Goal: Information Seeking & Learning: Learn about a topic

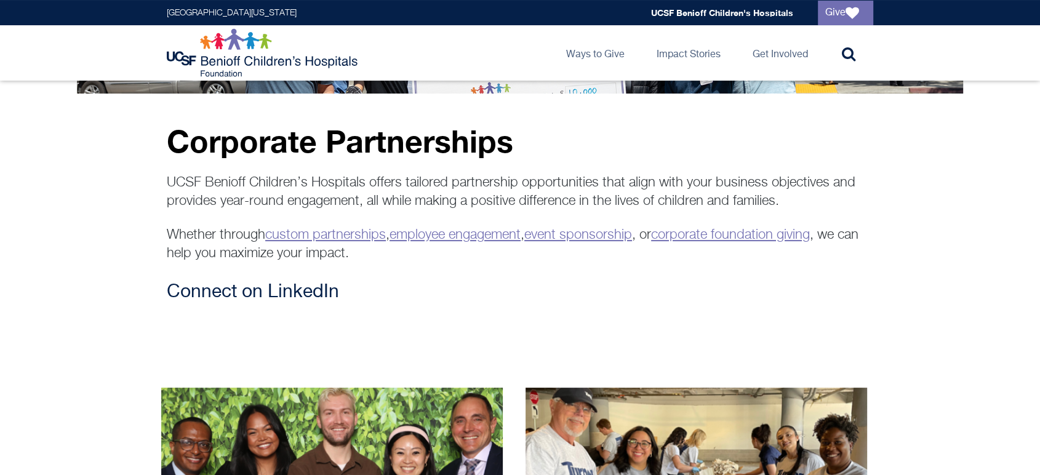
scroll to position [273, 0]
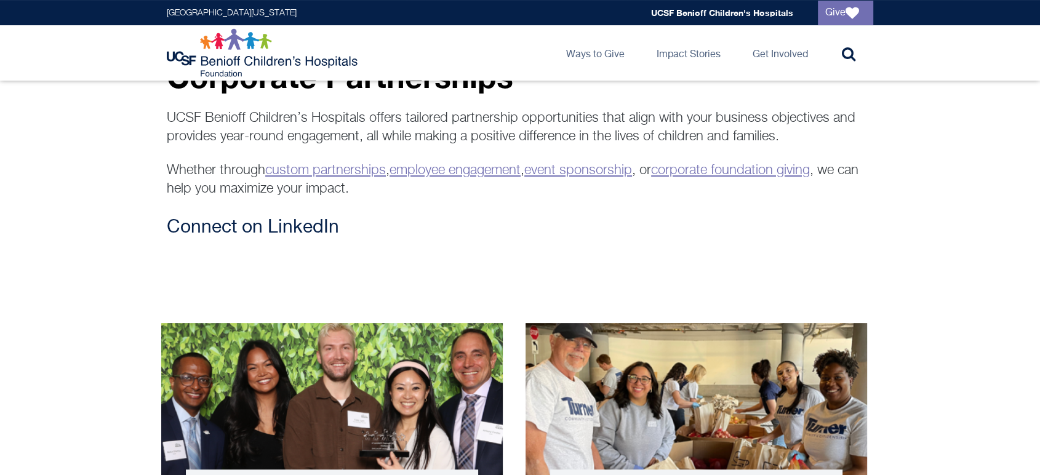
click at [651, 177] on link "corporate foundation giving" at bounding box center [730, 171] width 159 height 14
click at [386, 177] on link "custom partnerships" at bounding box center [325, 171] width 121 height 14
click at [632, 177] on link "event sponsorship" at bounding box center [578, 171] width 108 height 14
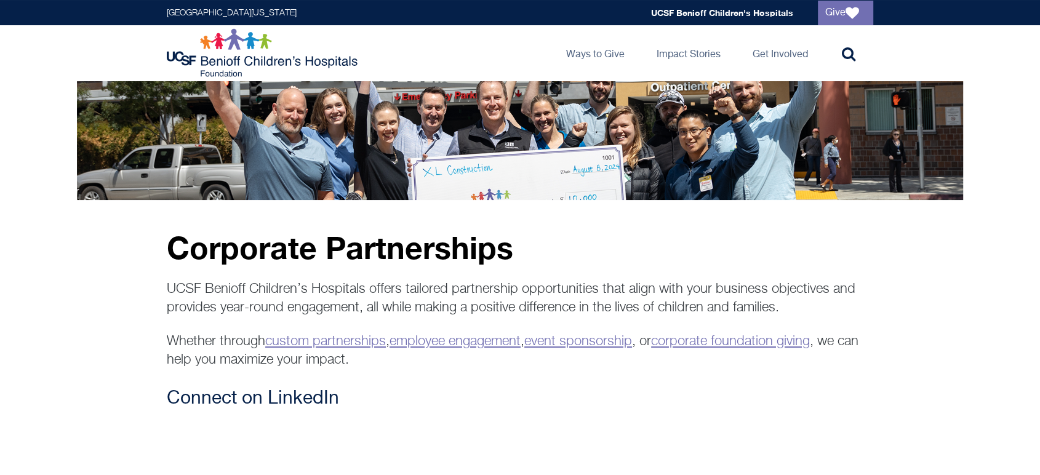
scroll to position [0, 0]
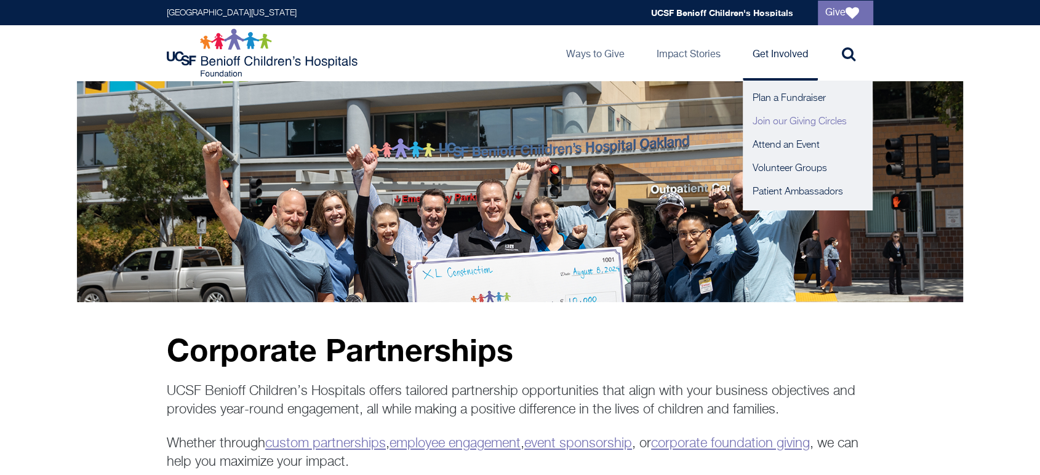
click at [769, 133] on link "Join our Giving Circles" at bounding box center [806, 121] width 129 height 23
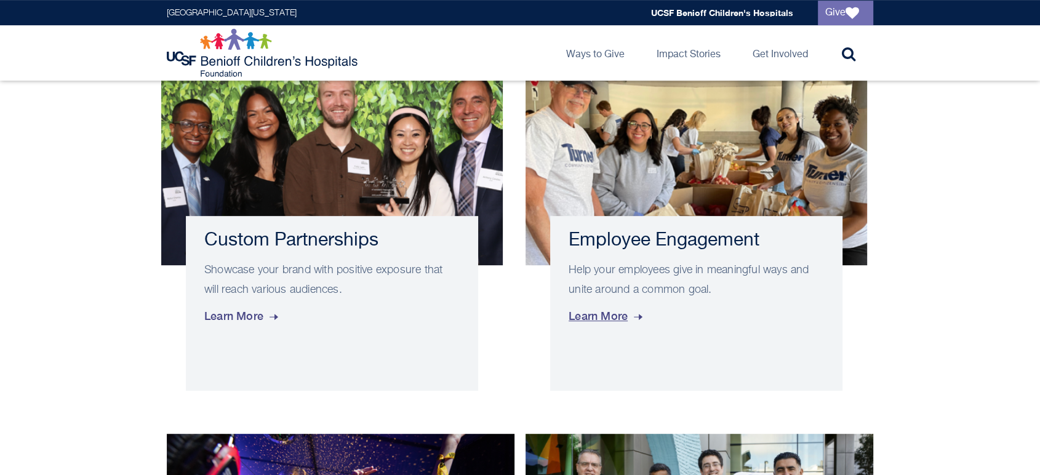
scroll to position [546, 0]
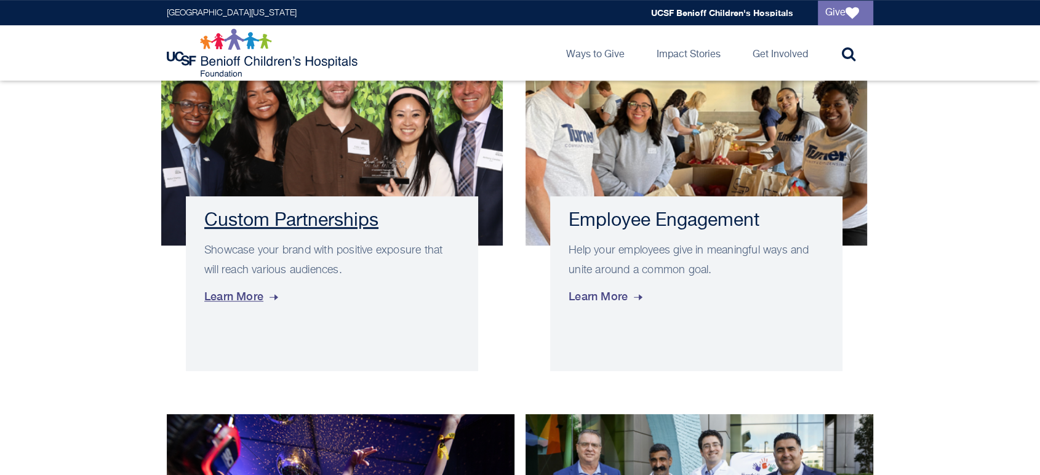
click at [238, 313] on span "Learn More" at bounding box center [242, 296] width 76 height 33
click at [631, 313] on span "Learn More" at bounding box center [606, 296] width 76 height 33
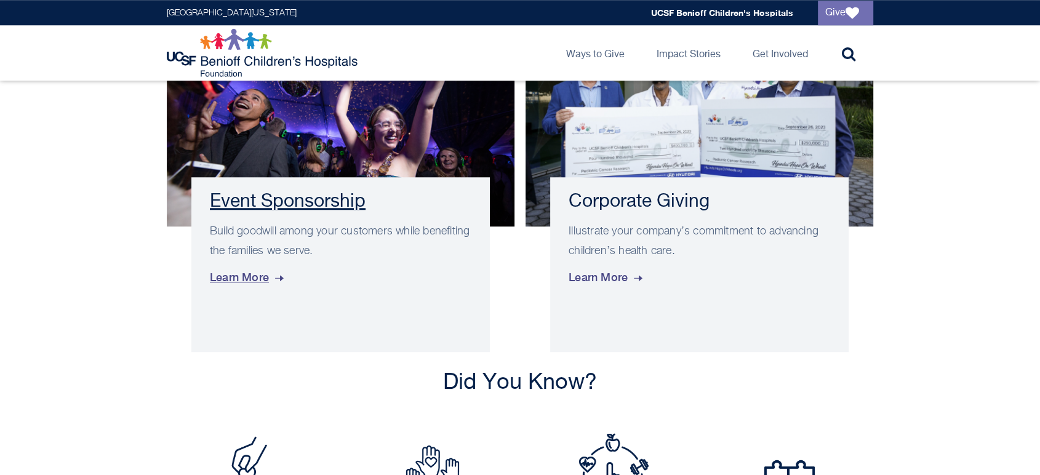
scroll to position [957, 0]
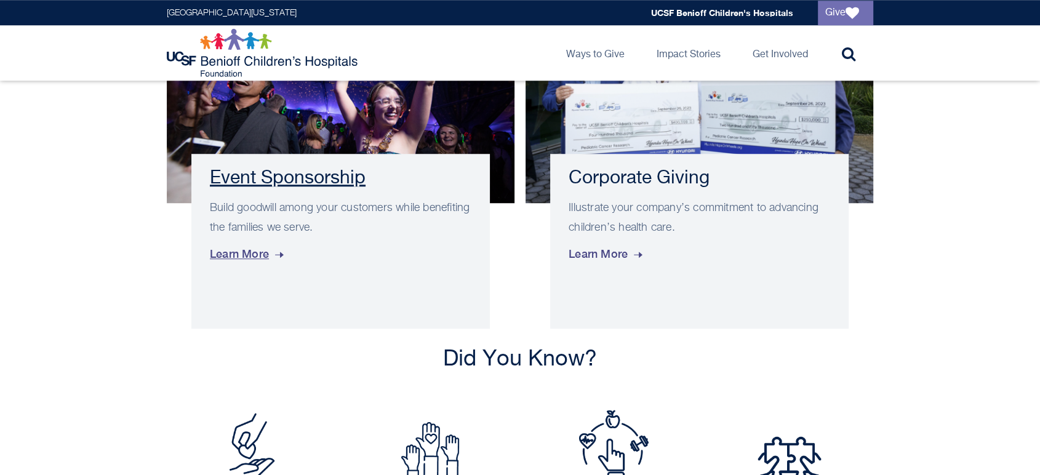
click at [283, 271] on span "Learn More" at bounding box center [248, 253] width 76 height 33
click at [619, 271] on span "Learn More" at bounding box center [606, 253] width 76 height 33
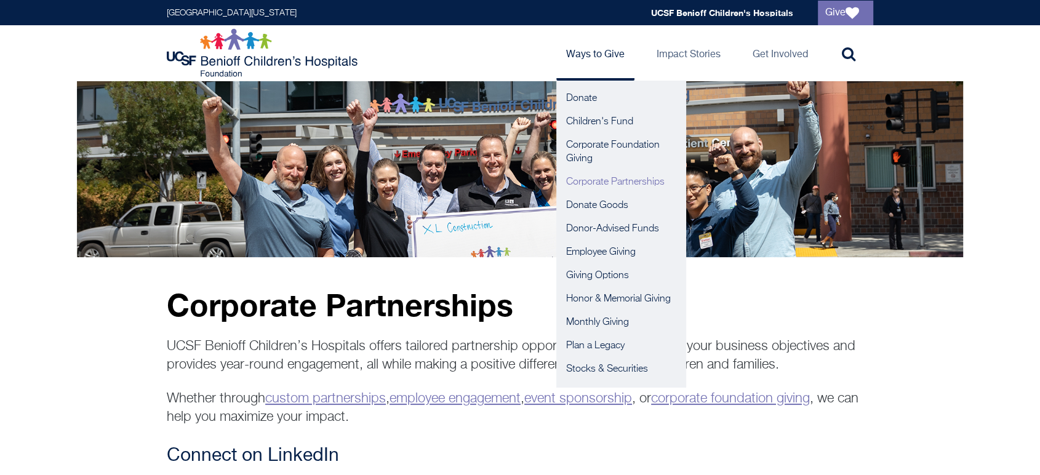
scroll to position [68, 0]
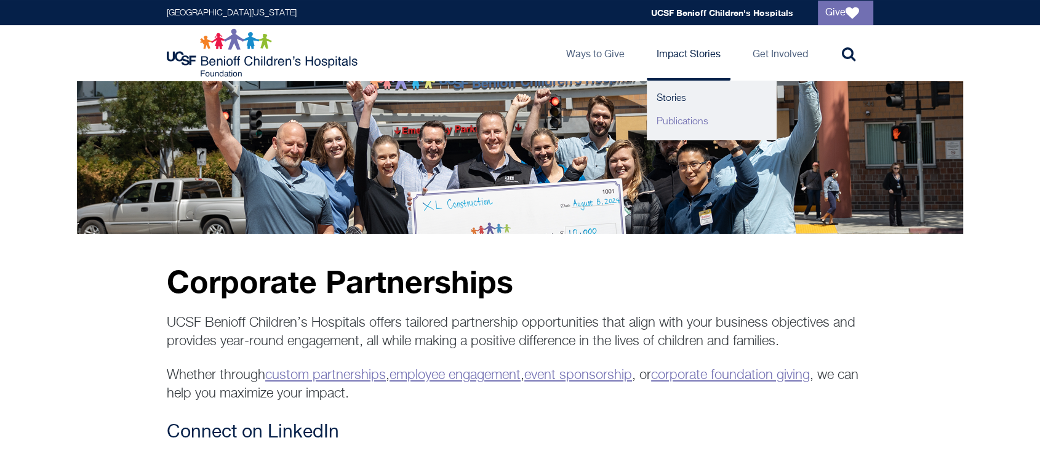
click at [647, 125] on link "Publications" at bounding box center [711, 121] width 129 height 23
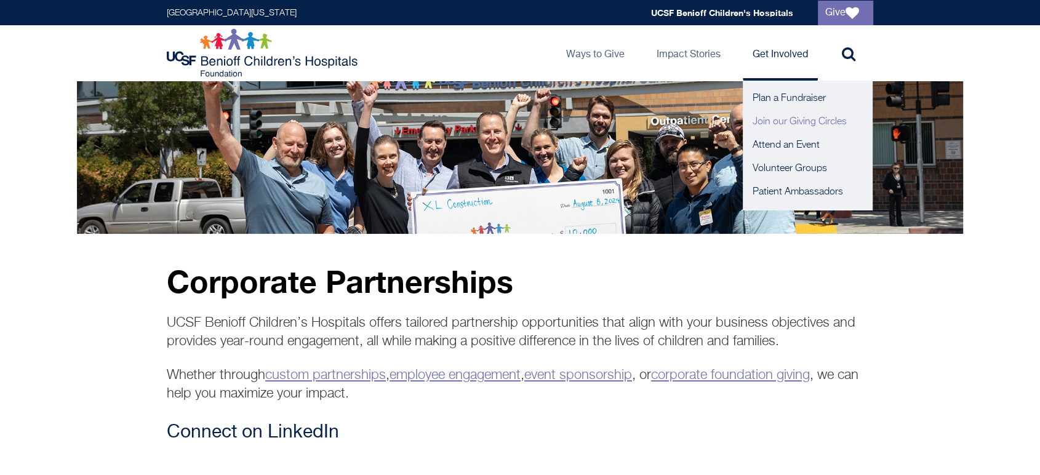
click at [789, 124] on link "Join our Giving Circles" at bounding box center [806, 121] width 129 height 23
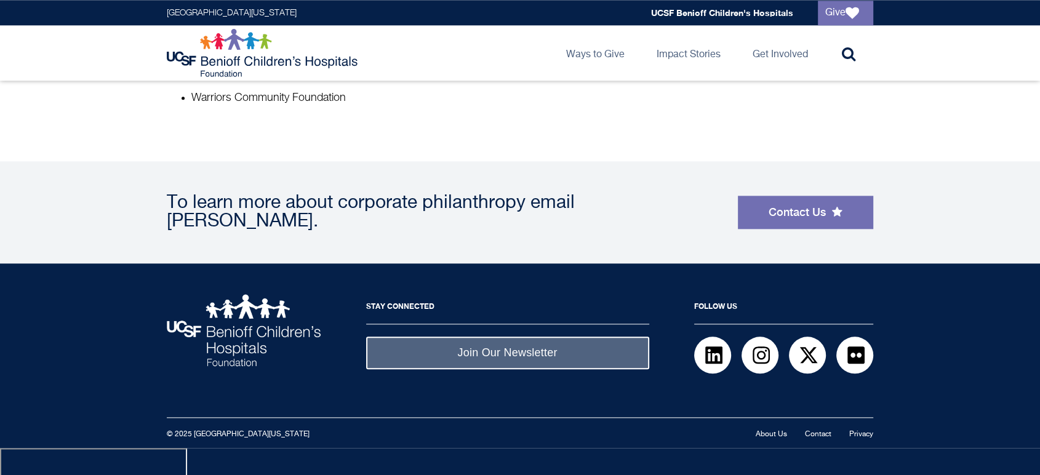
scroll to position [1181, 0]
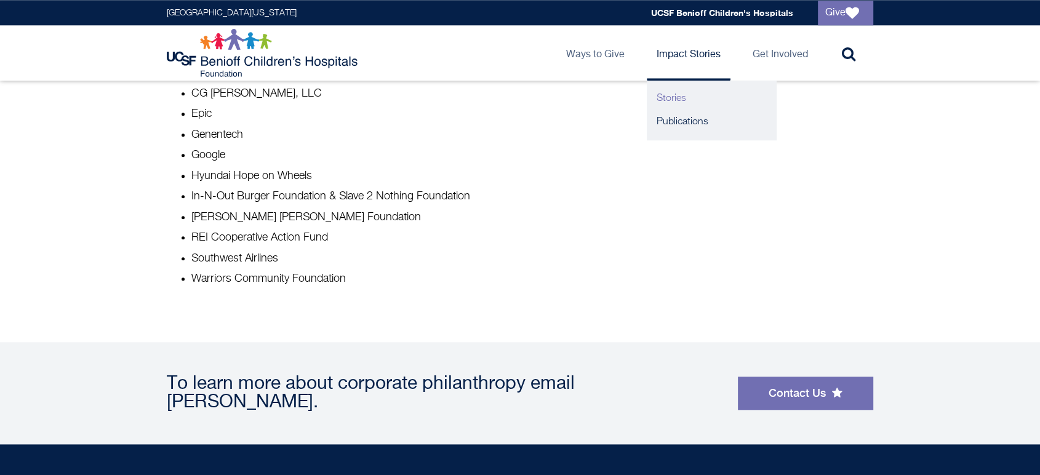
click at [647, 99] on link "Stories" at bounding box center [711, 98] width 129 height 23
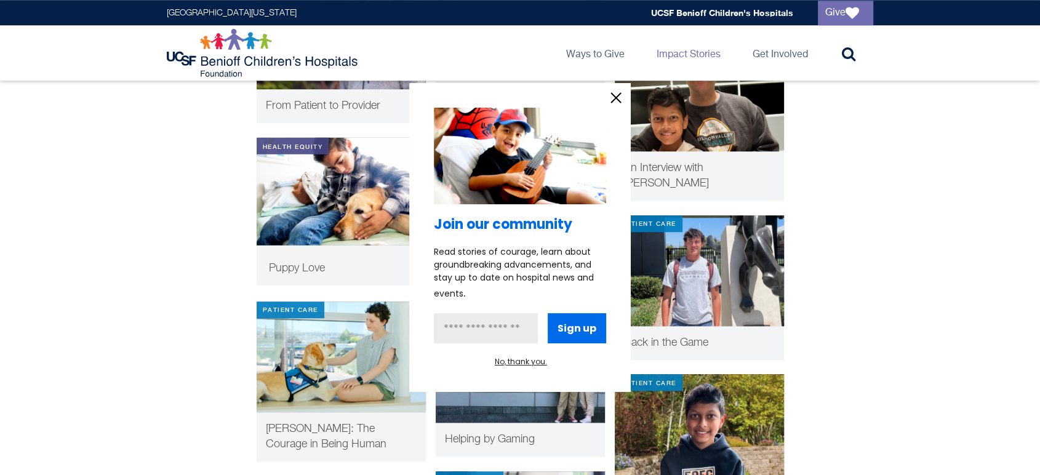
scroll to position [1367, 0]
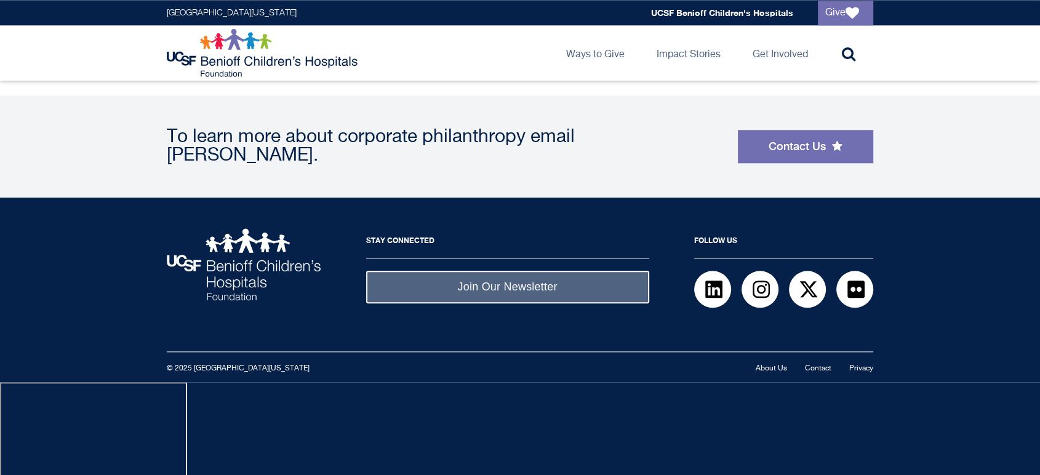
scroll to position [1435, 0]
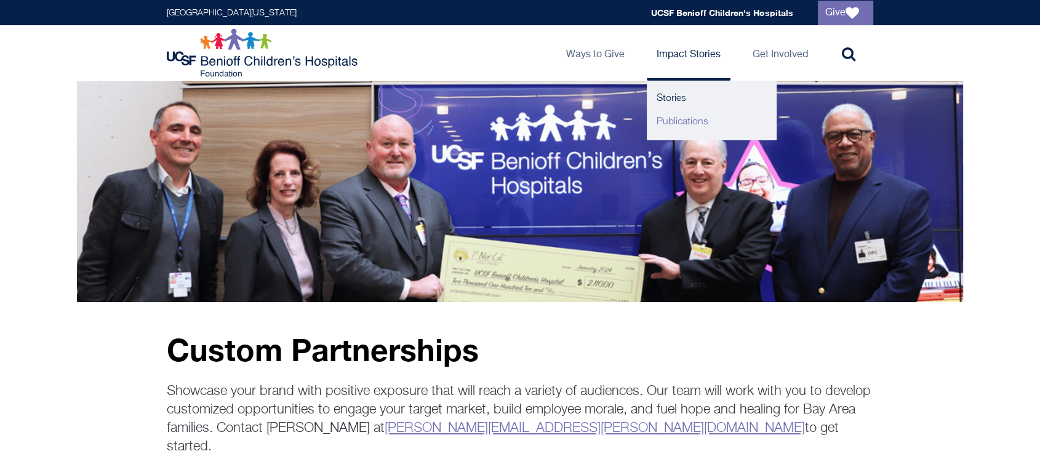
click at [650, 128] on link "Publications" at bounding box center [711, 121] width 129 height 23
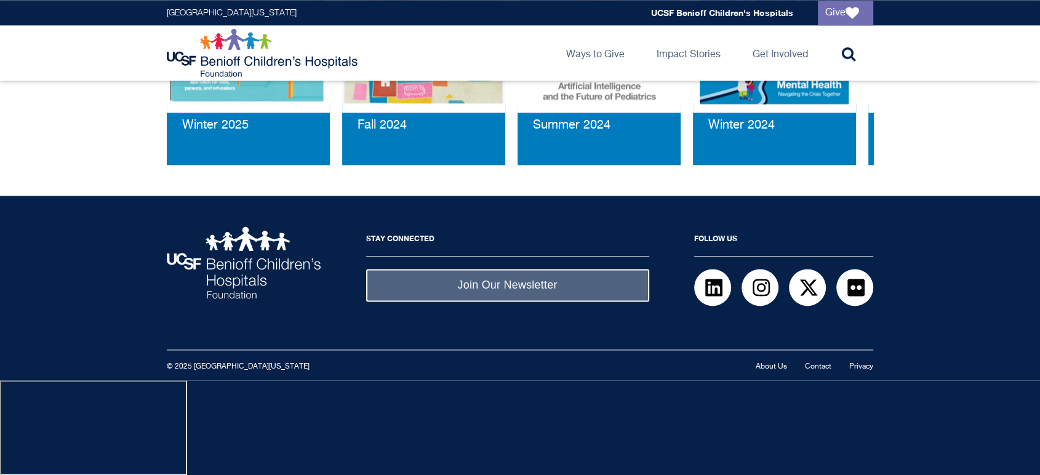
scroll to position [1697, 0]
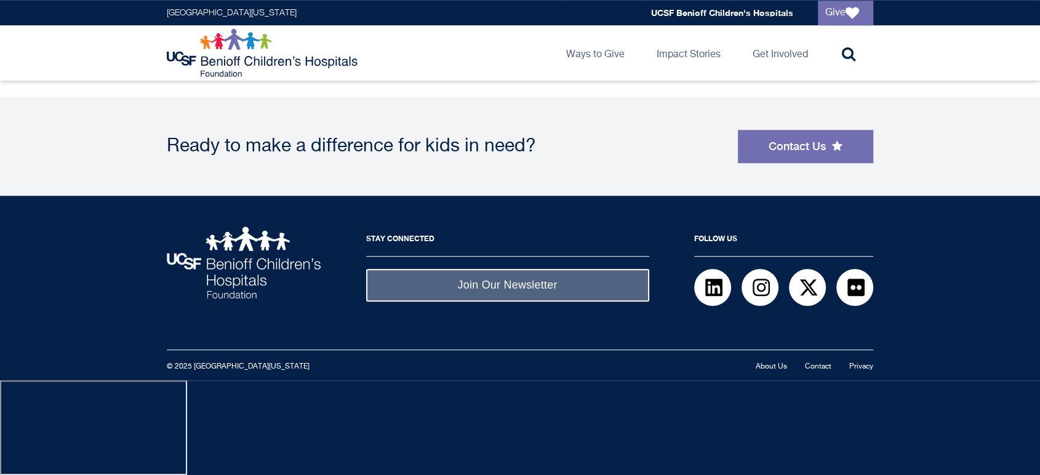
scroll to position [992, 0]
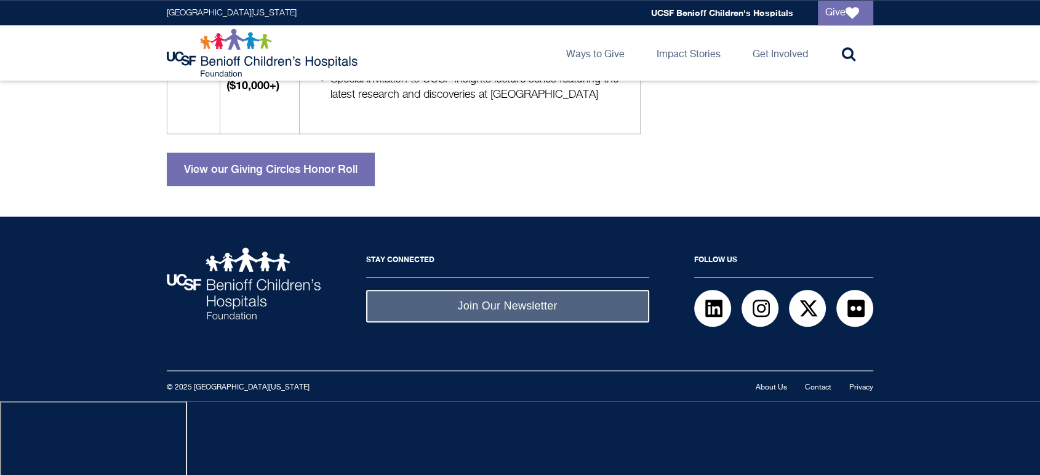
scroll to position [1112, 0]
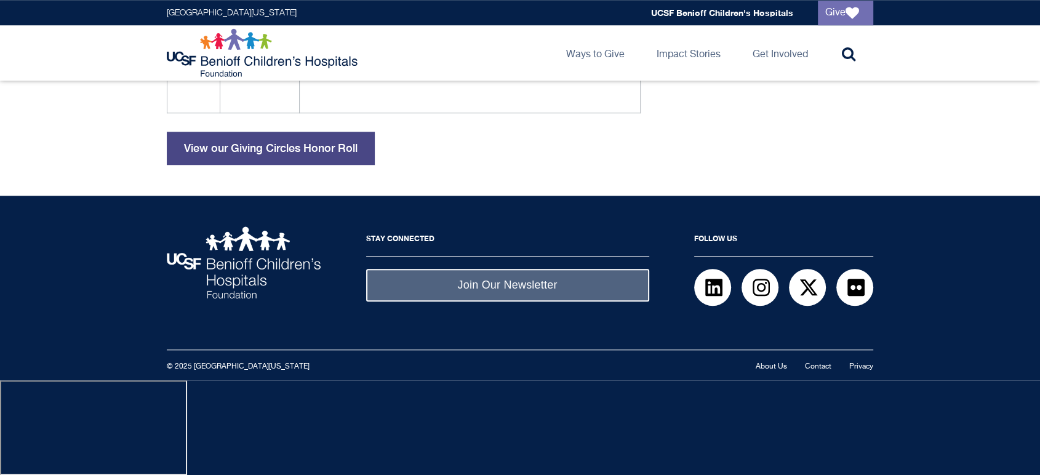
click at [349, 165] on link "View our Giving Circles Honor Roll" at bounding box center [271, 148] width 208 height 33
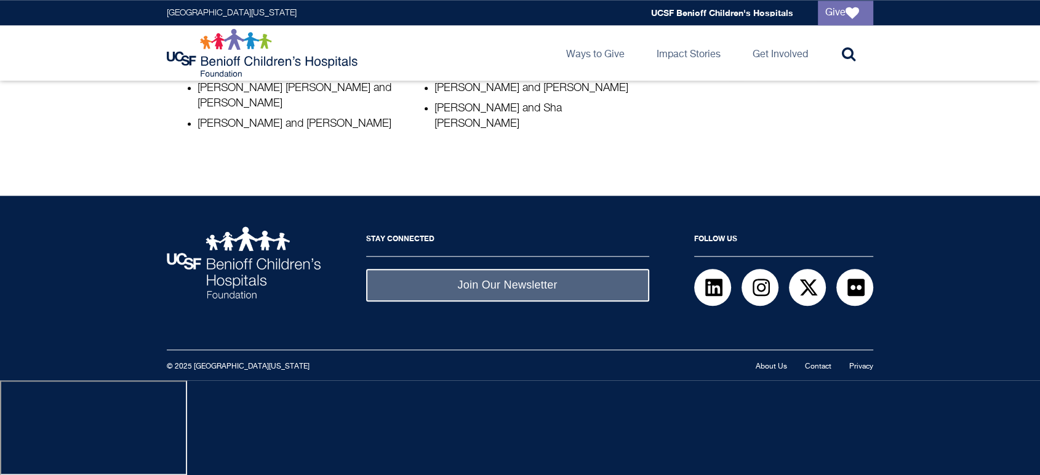
scroll to position [1299, 0]
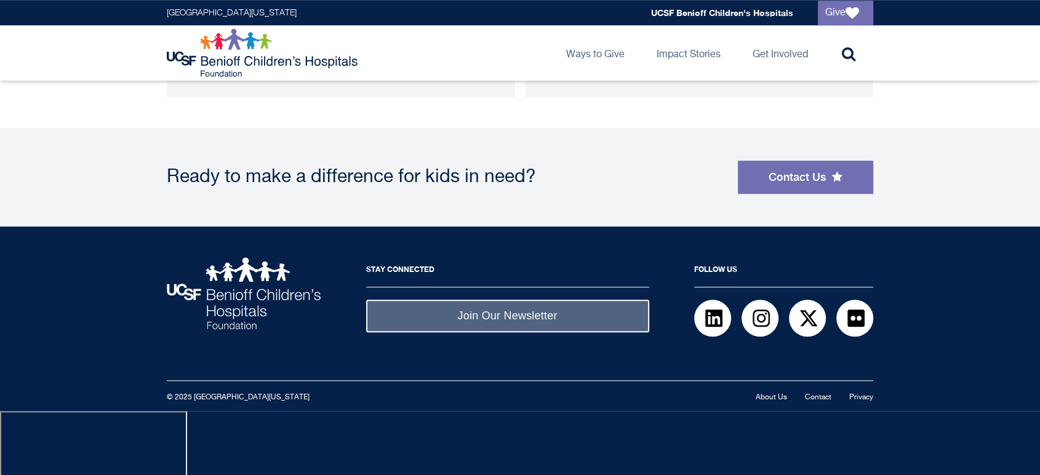
scroll to position [664, 0]
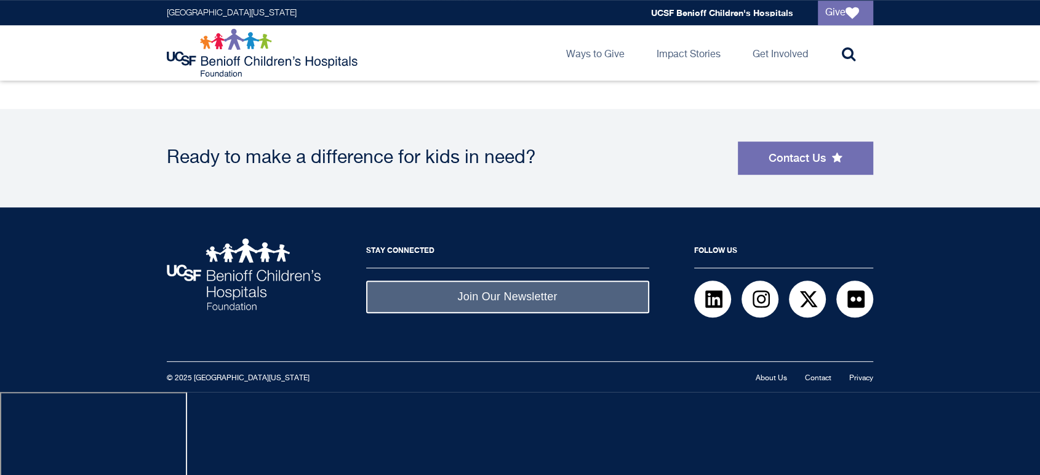
scroll to position [752, 0]
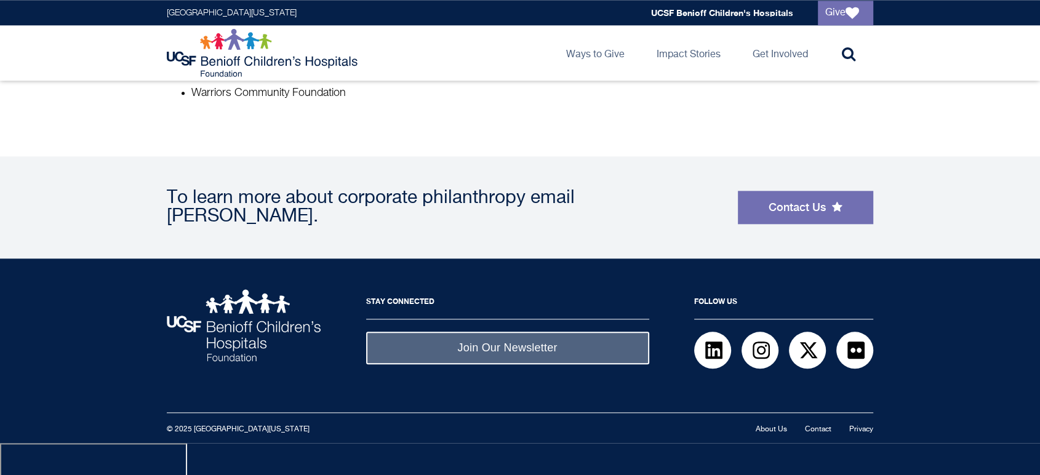
scroll to position [1435, 0]
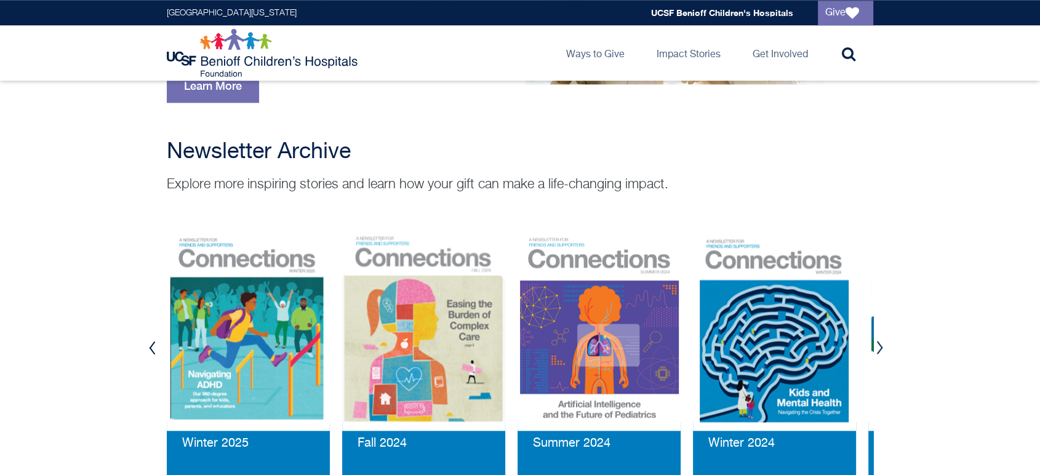
scroll to position [957, 0]
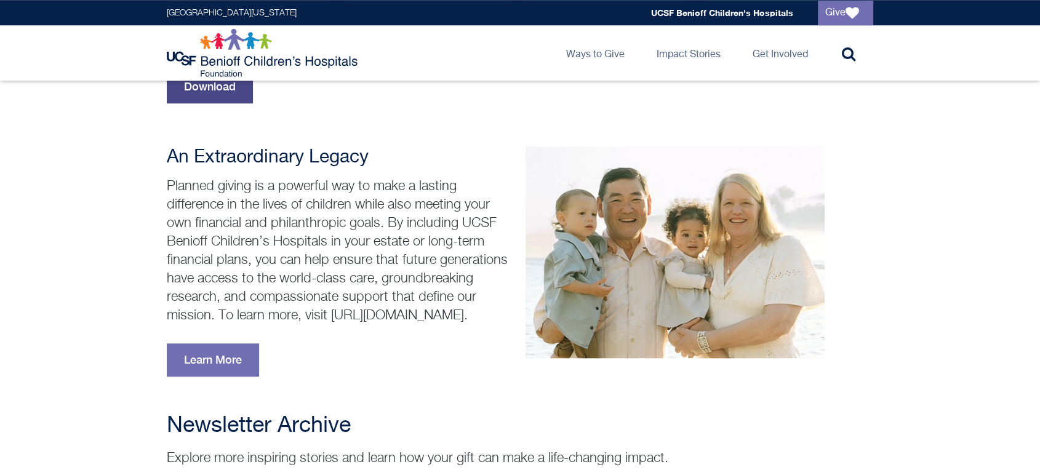
click at [247, 103] on link "Download" at bounding box center [210, 86] width 86 height 33
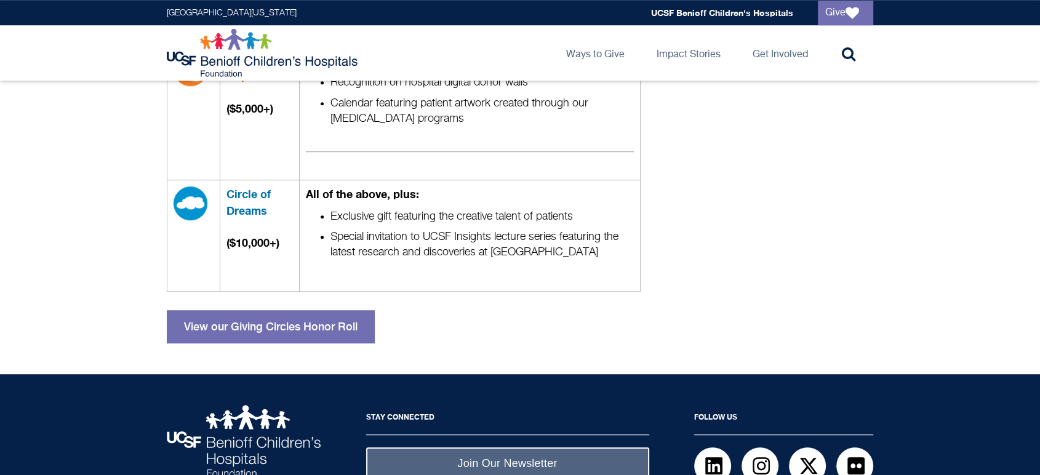
scroll to position [615, 0]
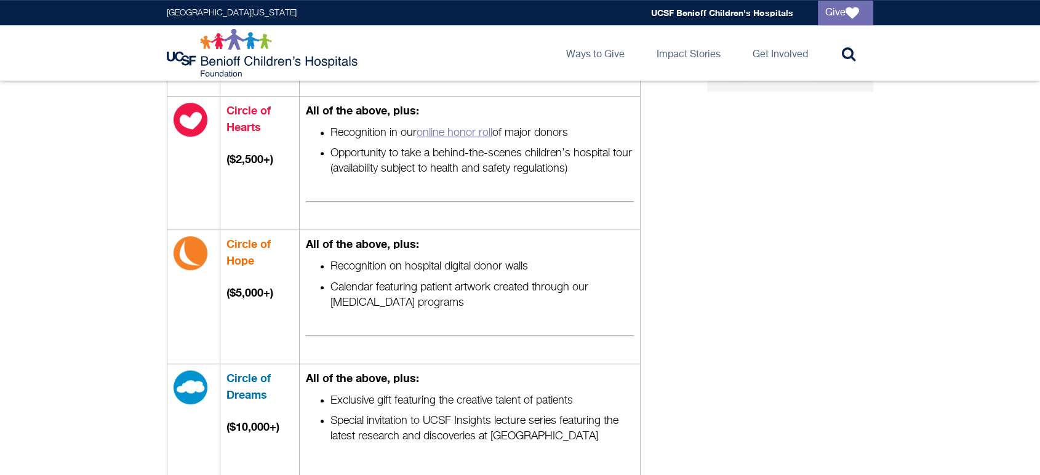
click at [492, 138] on link "online honor roll" at bounding box center [454, 132] width 76 height 11
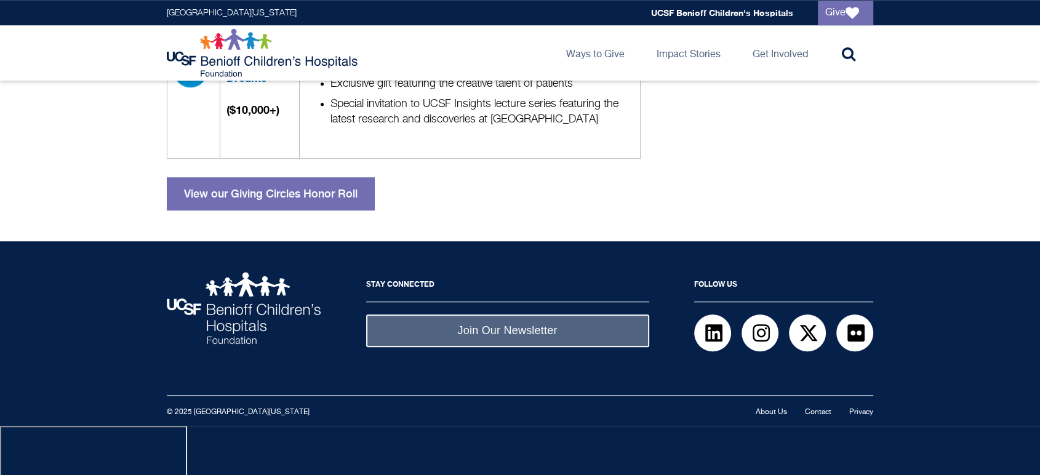
scroll to position [957, 0]
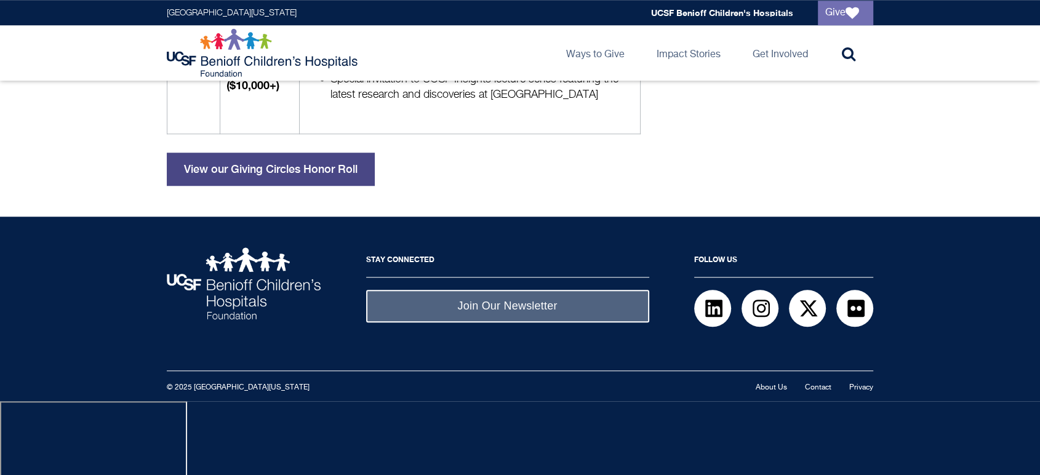
click at [375, 186] on link "View our Giving Circles Honor Roll" at bounding box center [271, 169] width 208 height 33
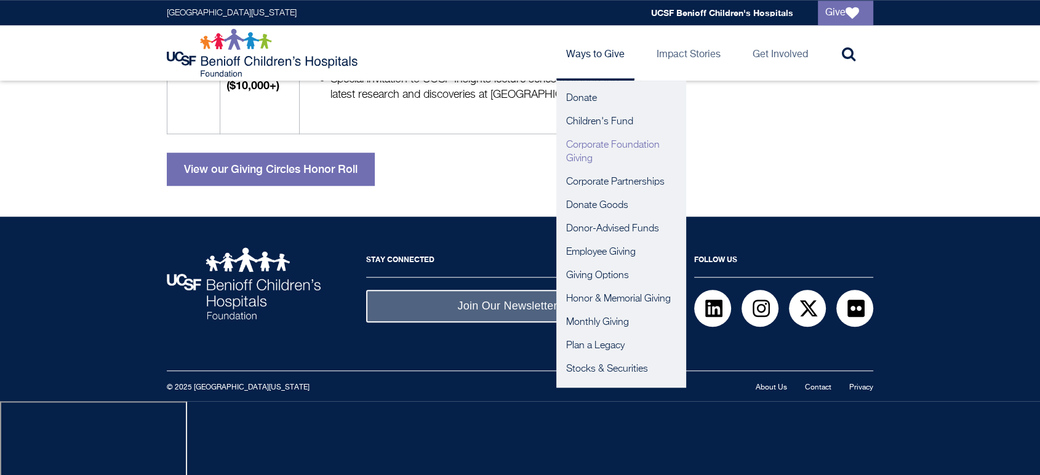
click at [556, 153] on link "Corporate Foundation Giving" at bounding box center [620, 151] width 129 height 37
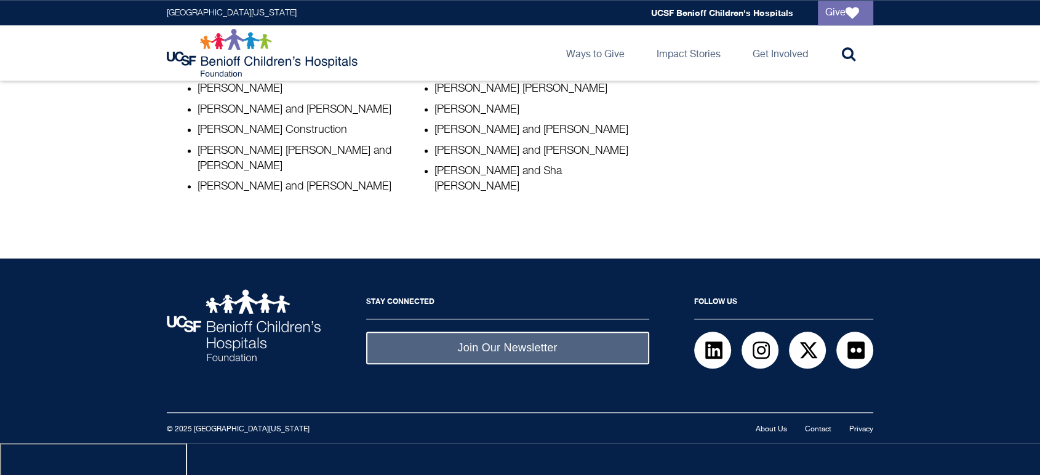
scroll to position [1312, 0]
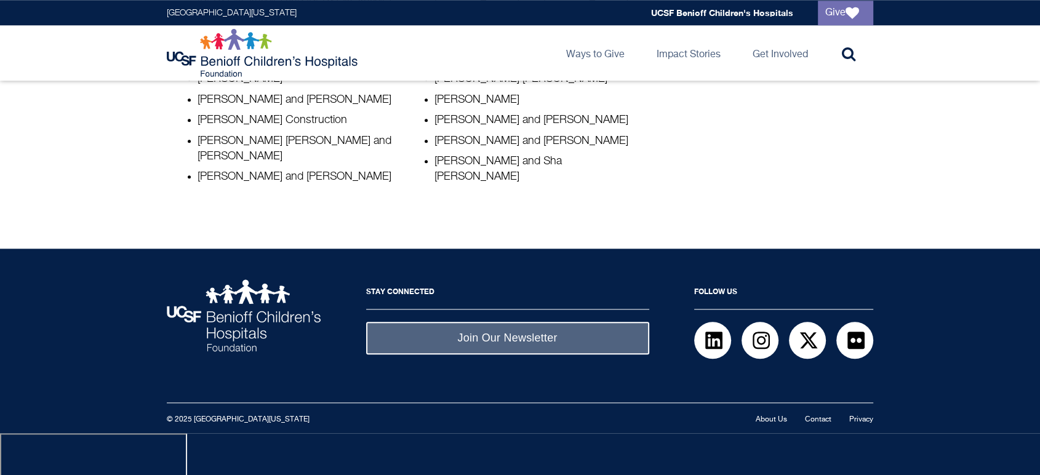
scroll to position [1312, 0]
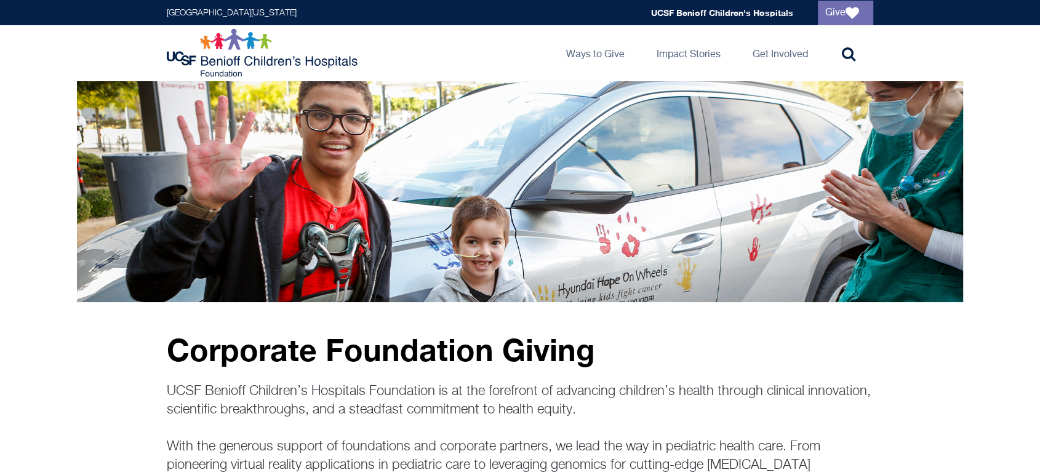
scroll to position [410, 0]
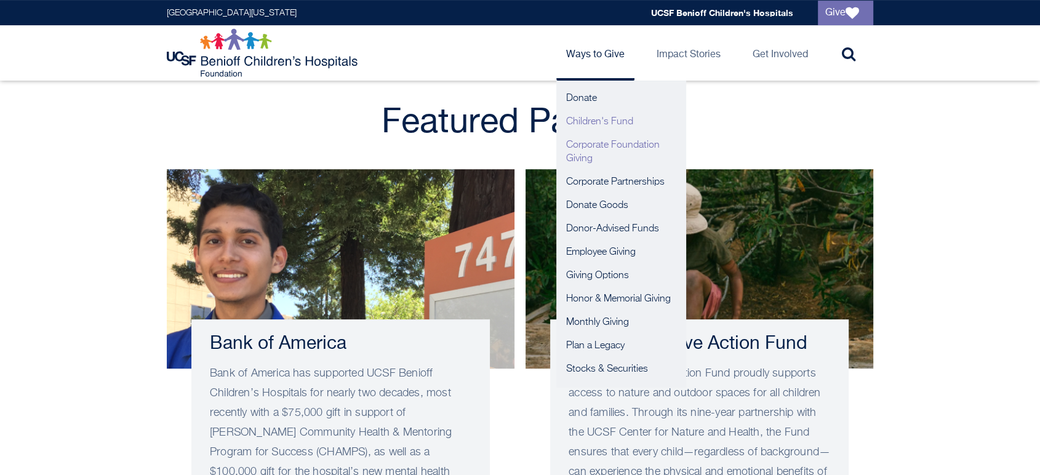
click at [556, 129] on link "Children's Fund" at bounding box center [620, 121] width 129 height 23
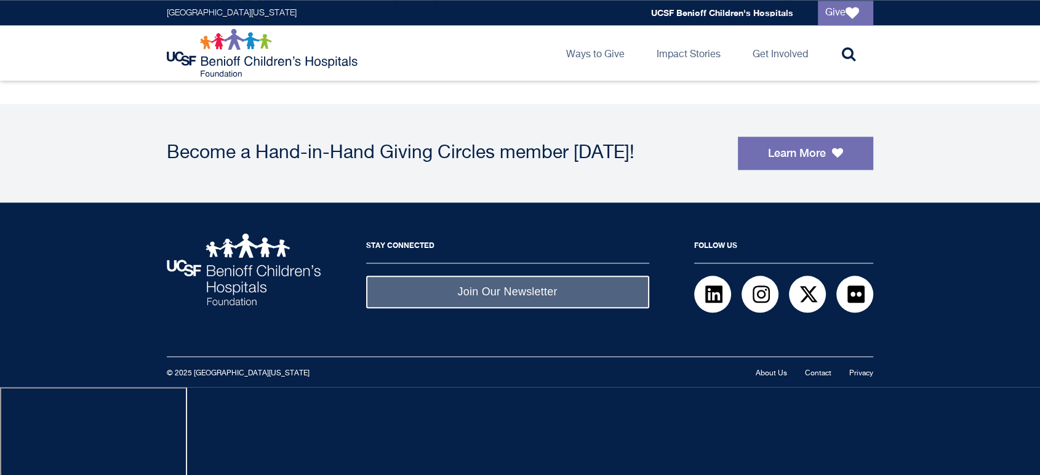
scroll to position [1483, 0]
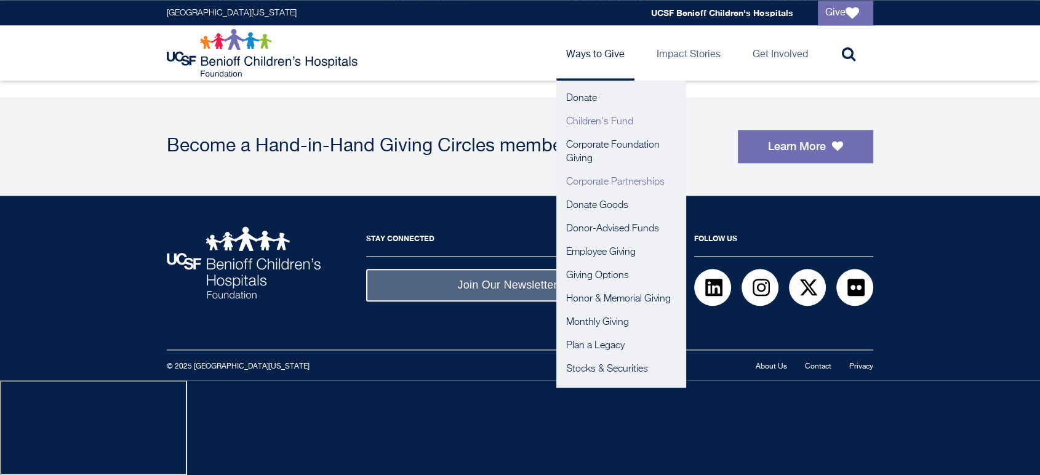
click at [556, 191] on link "Corporate Partnerships" at bounding box center [620, 181] width 129 height 23
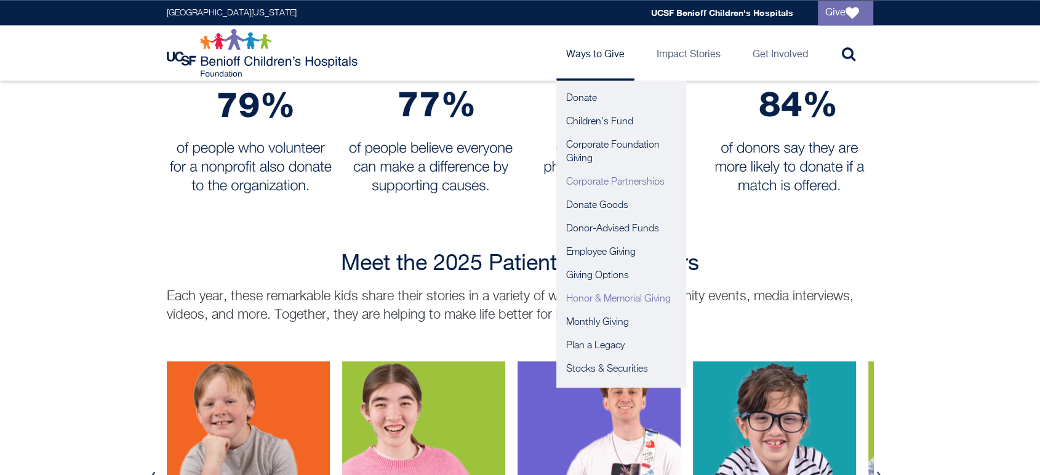
scroll to position [1367, 0]
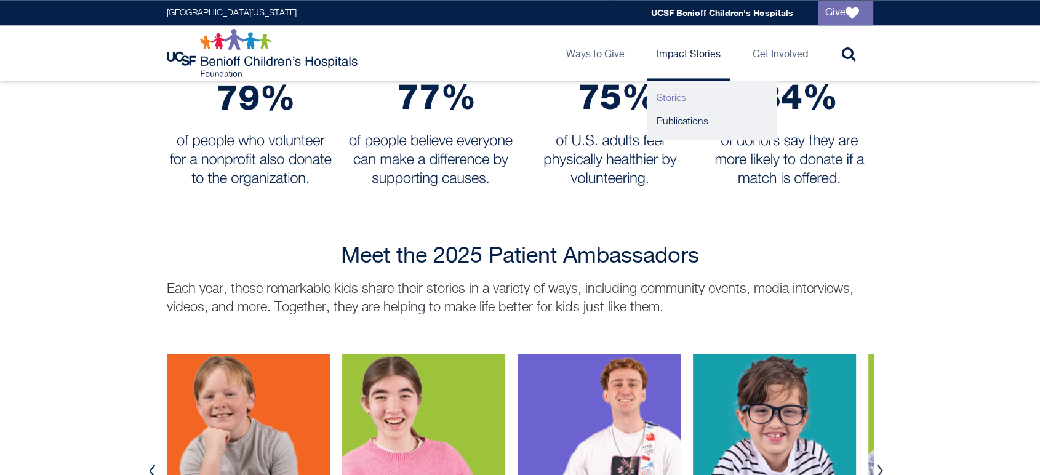
click at [647, 102] on link "Stories" at bounding box center [711, 98] width 129 height 23
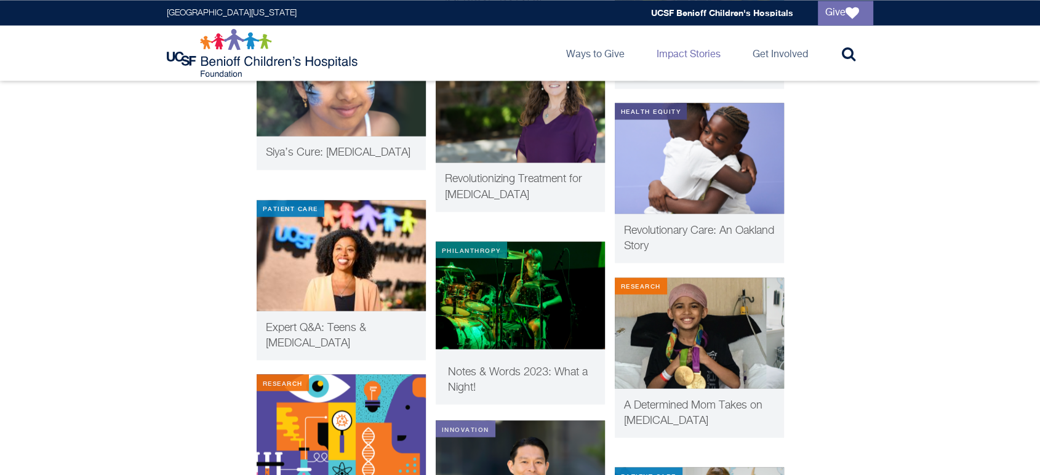
scroll to position [2187, 0]
